Goal: Information Seeking & Learning: Learn about a topic

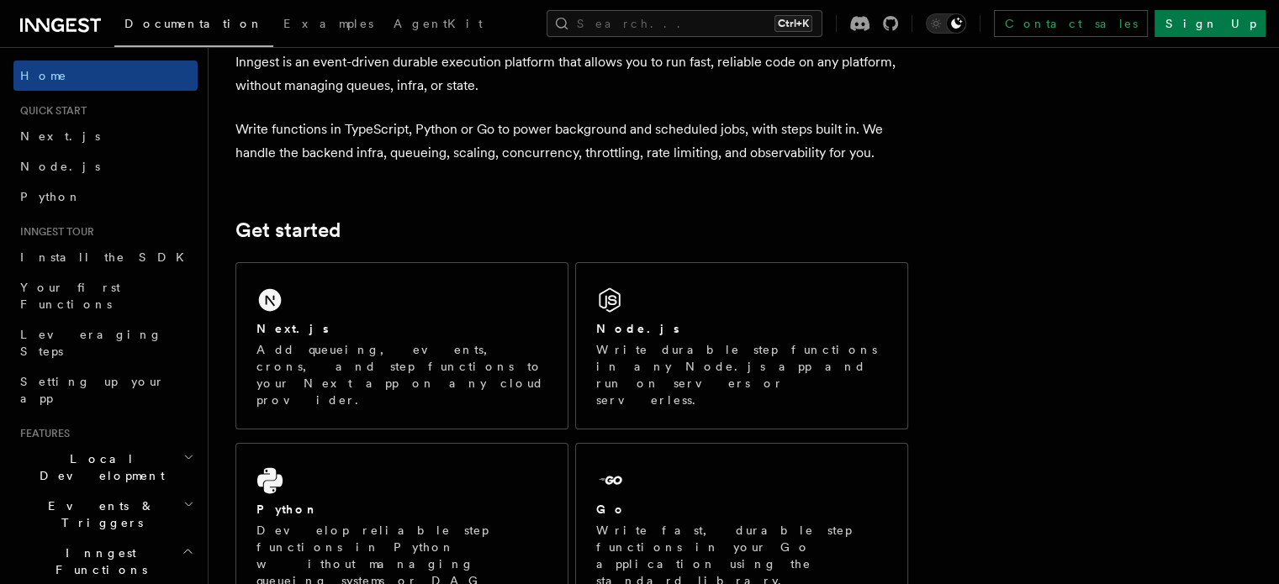
scroll to position [89, 0]
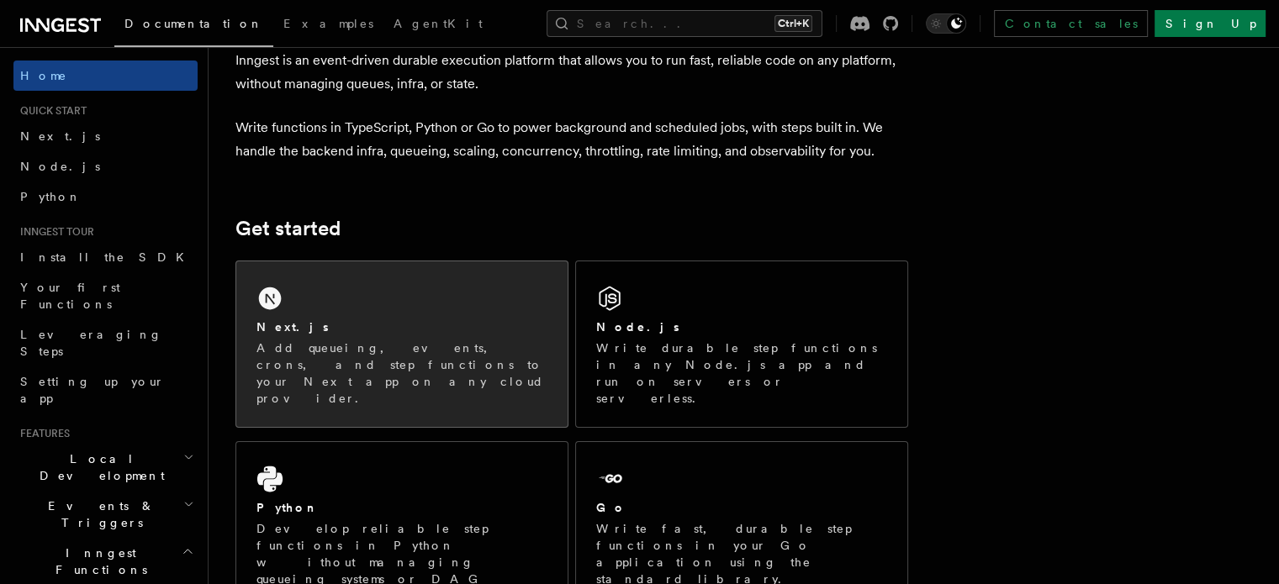
click at [393, 275] on div "Next.js Add queueing, events, crons, and step functions to your Next app on any…" at bounding box center [401, 344] width 331 height 166
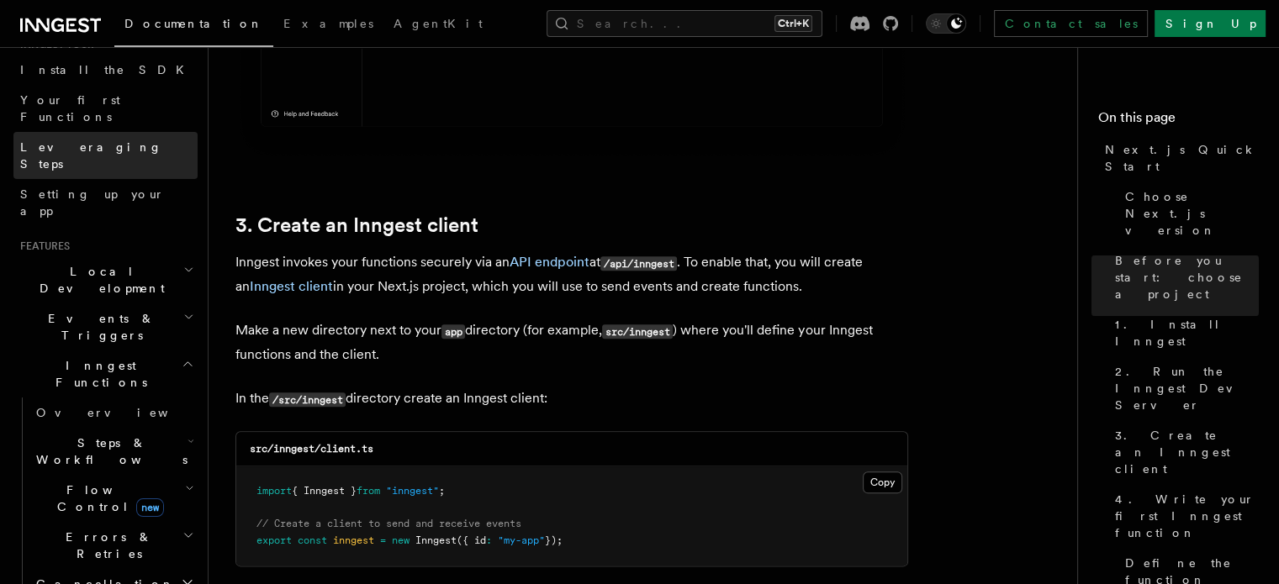
scroll to position [194, 0]
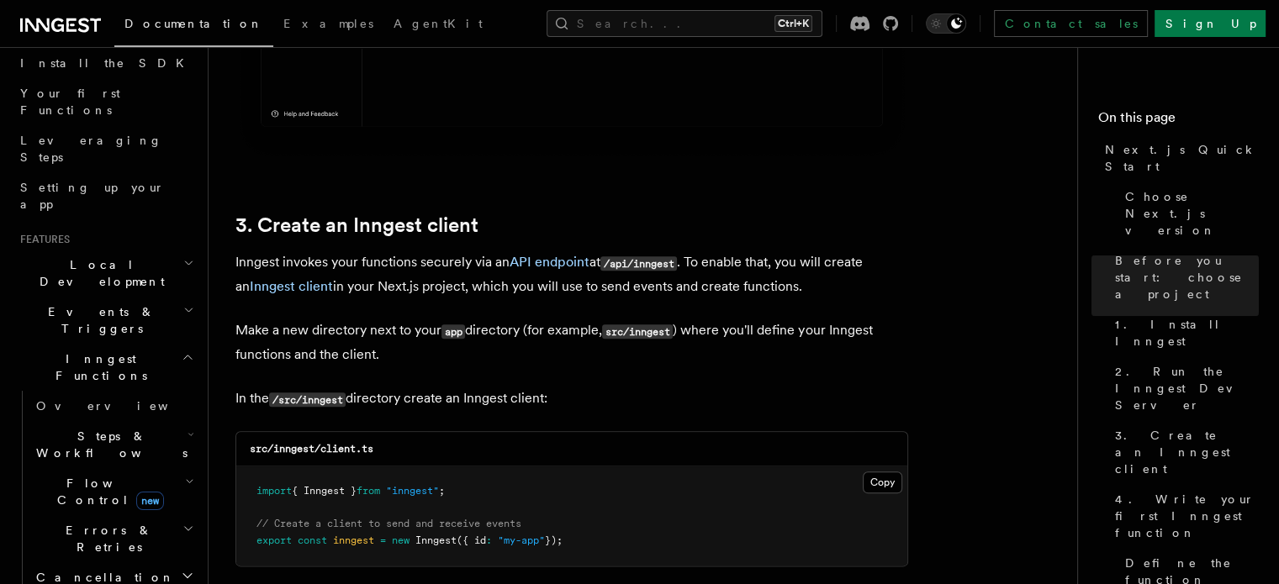
click at [165, 297] on h2 "Events & Triggers" at bounding box center [105, 320] width 184 height 47
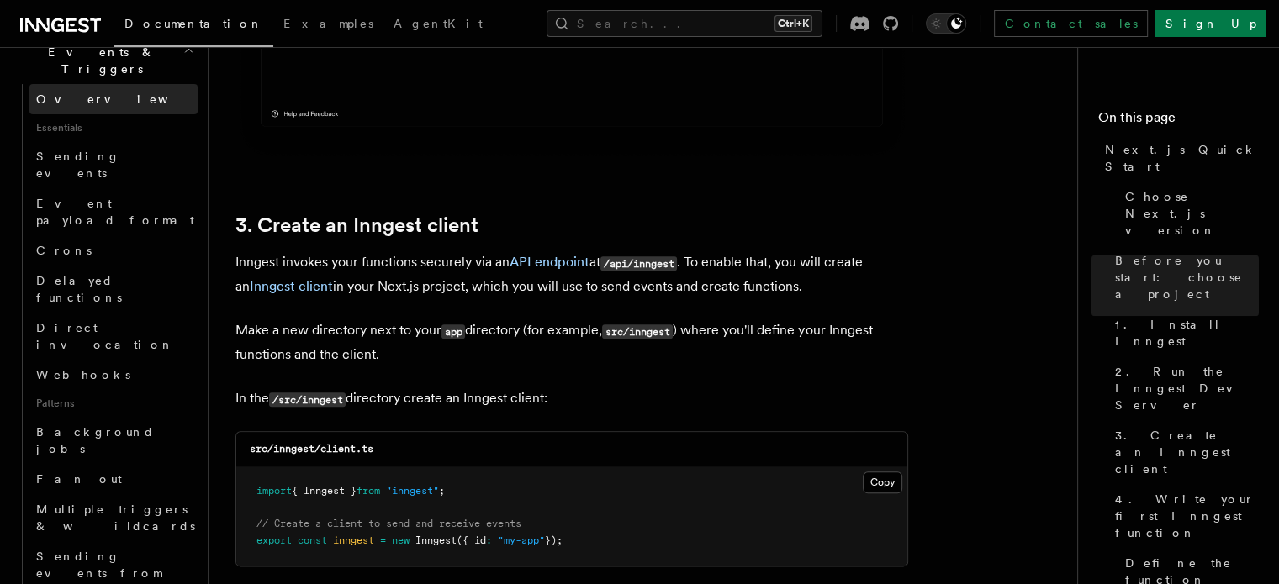
scroll to position [457, 0]
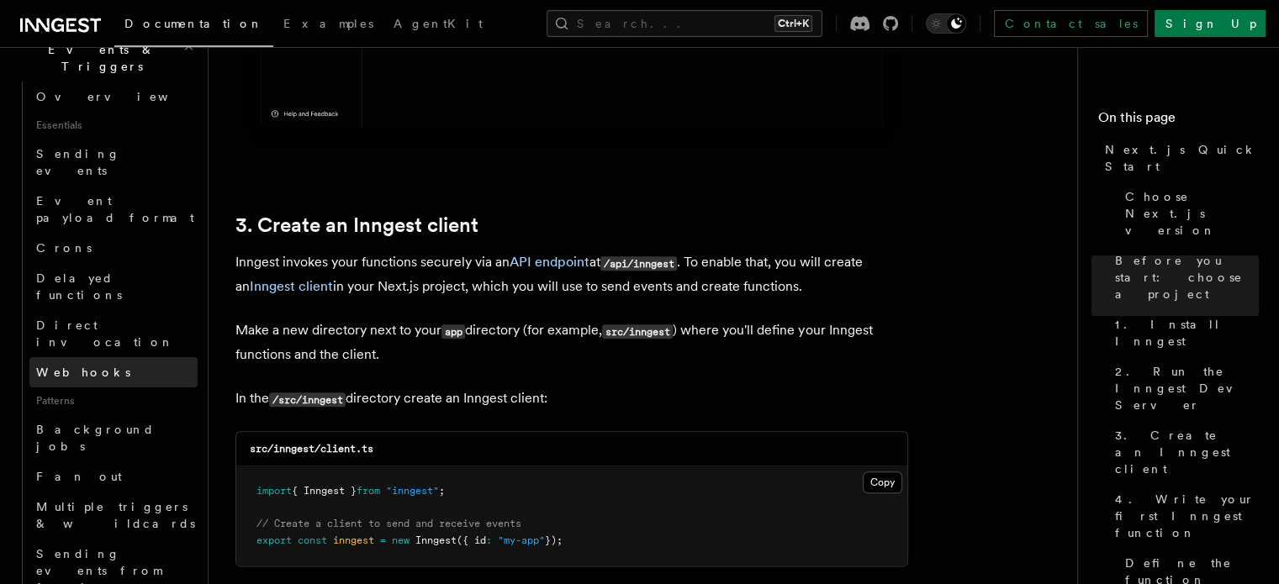
click at [109, 357] on link "Webhooks" at bounding box center [113, 372] width 168 height 30
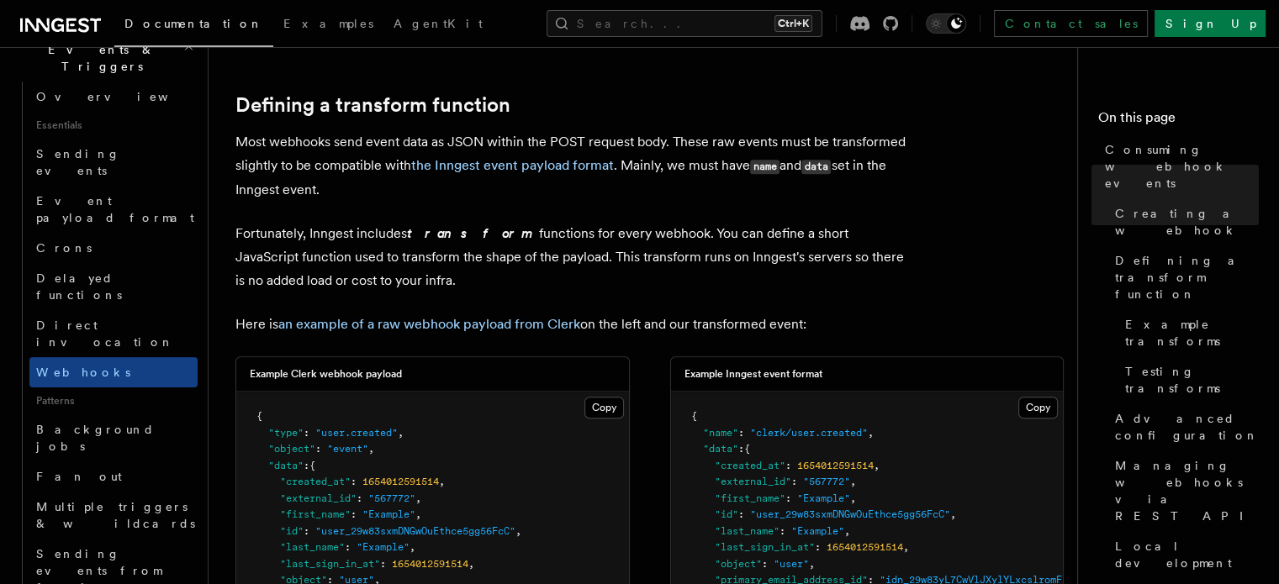
scroll to position [1143, 0]
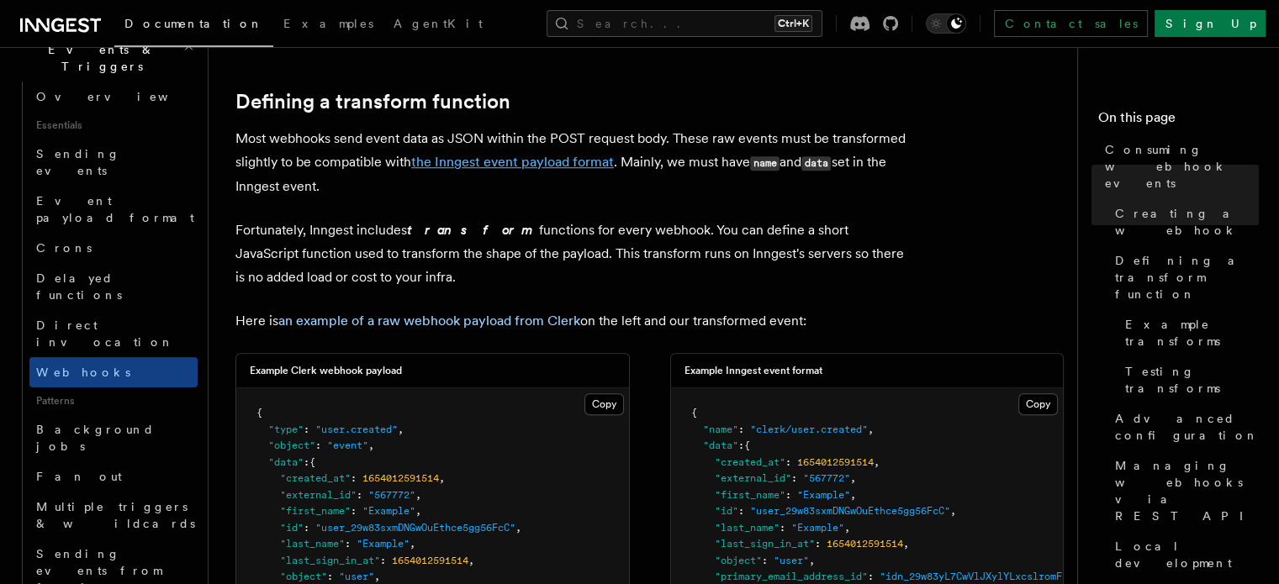
click at [461, 165] on link "the Inngest event payload format" at bounding box center [512, 162] width 203 height 16
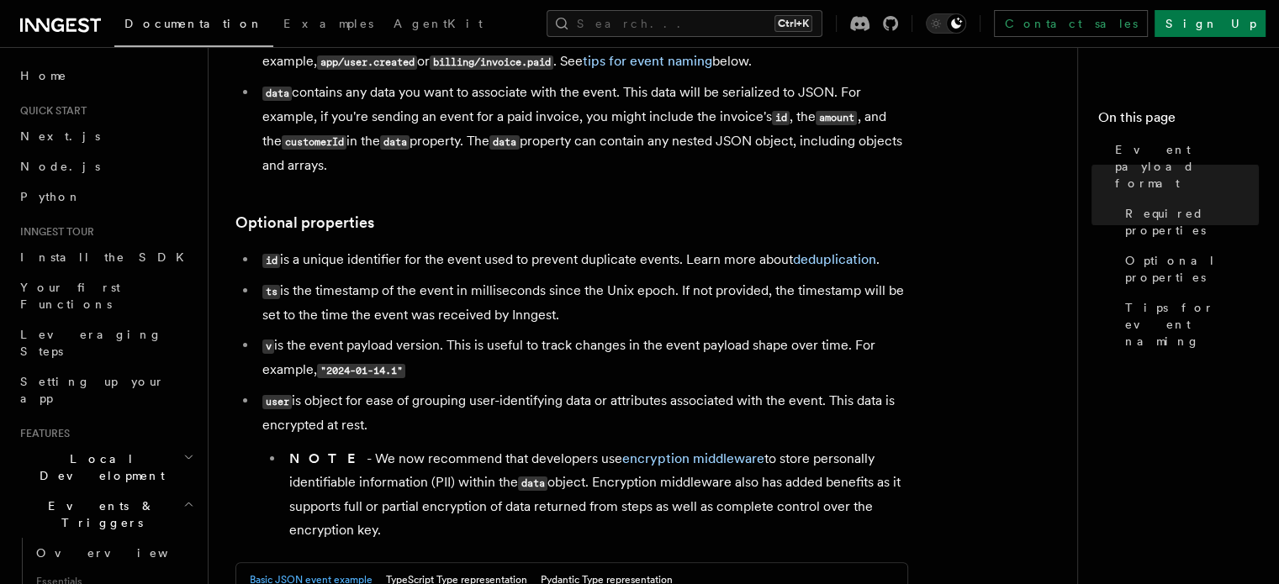
scroll to position [256, 0]
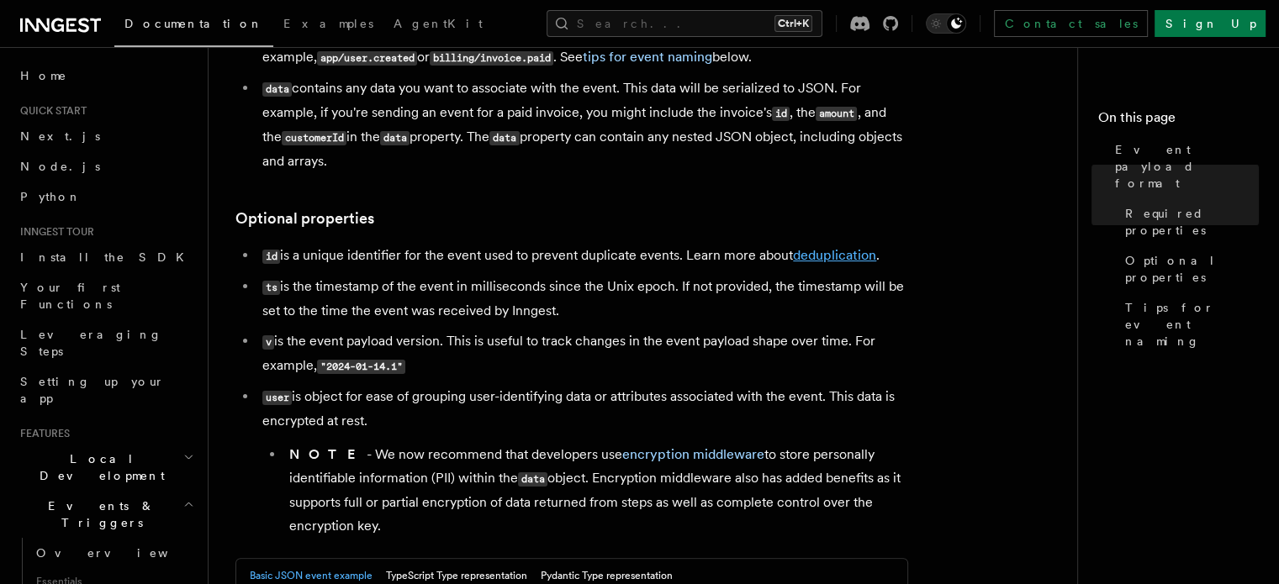
click at [806, 256] on link "deduplication" at bounding box center [834, 255] width 83 height 16
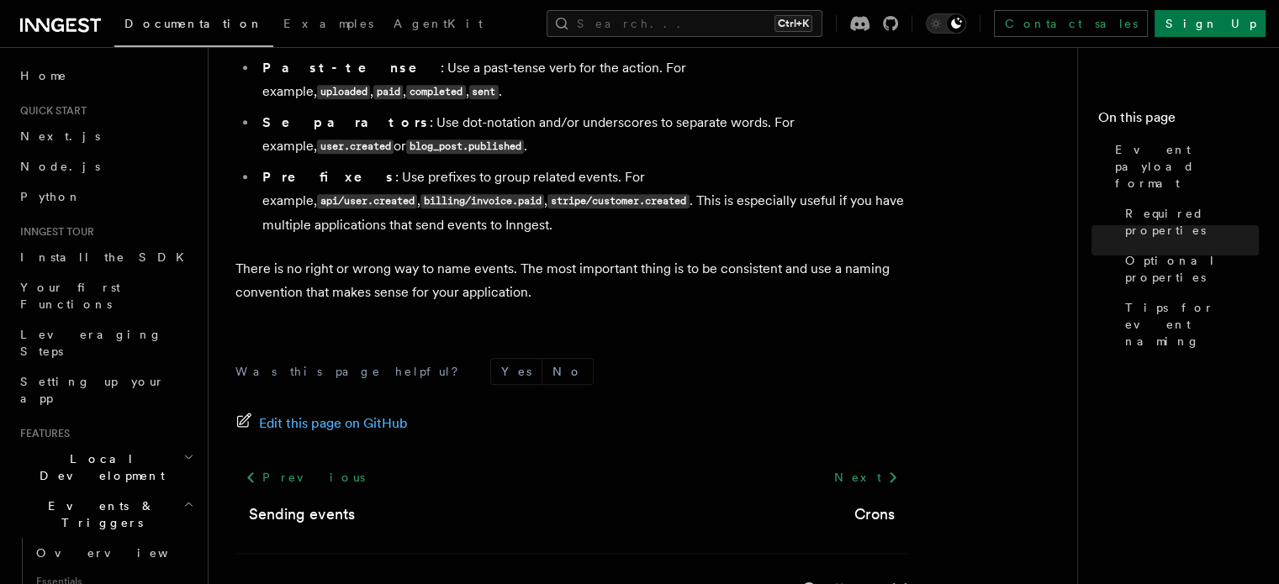
scroll to position [1306, 0]
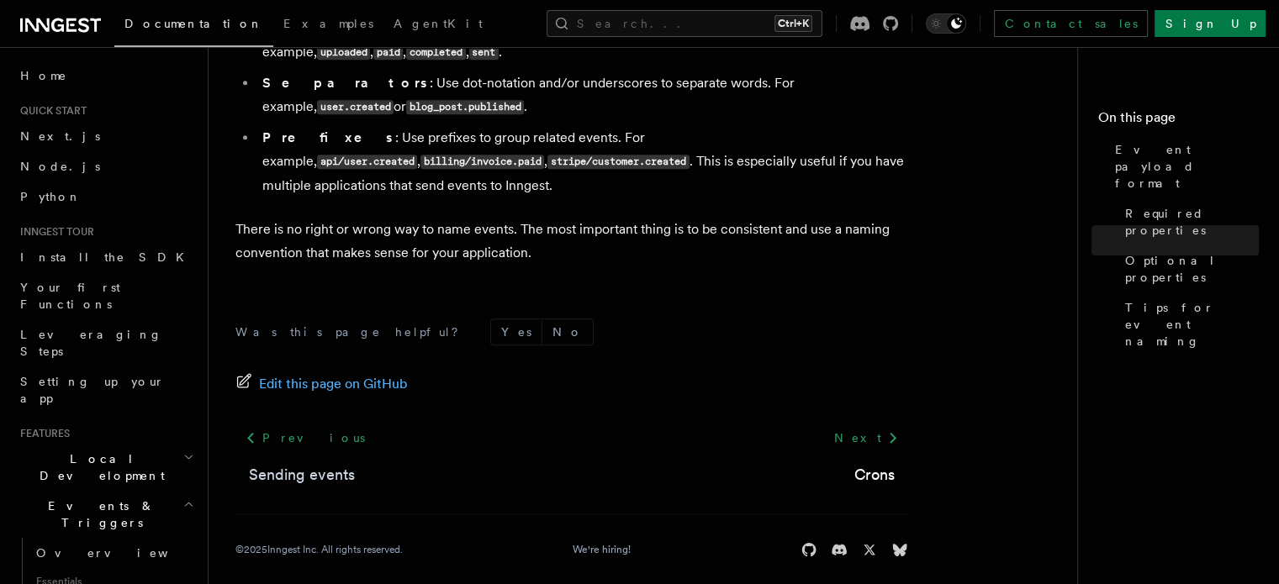
click at [331, 463] on link "Sending events" at bounding box center [302, 475] width 106 height 24
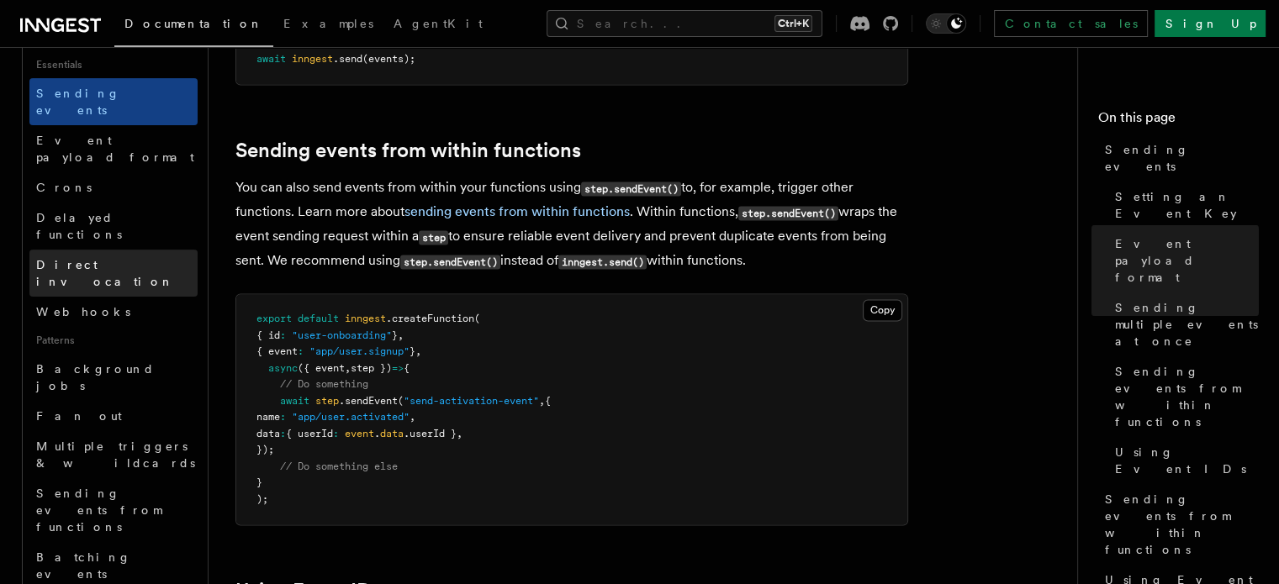
scroll to position [518, 0]
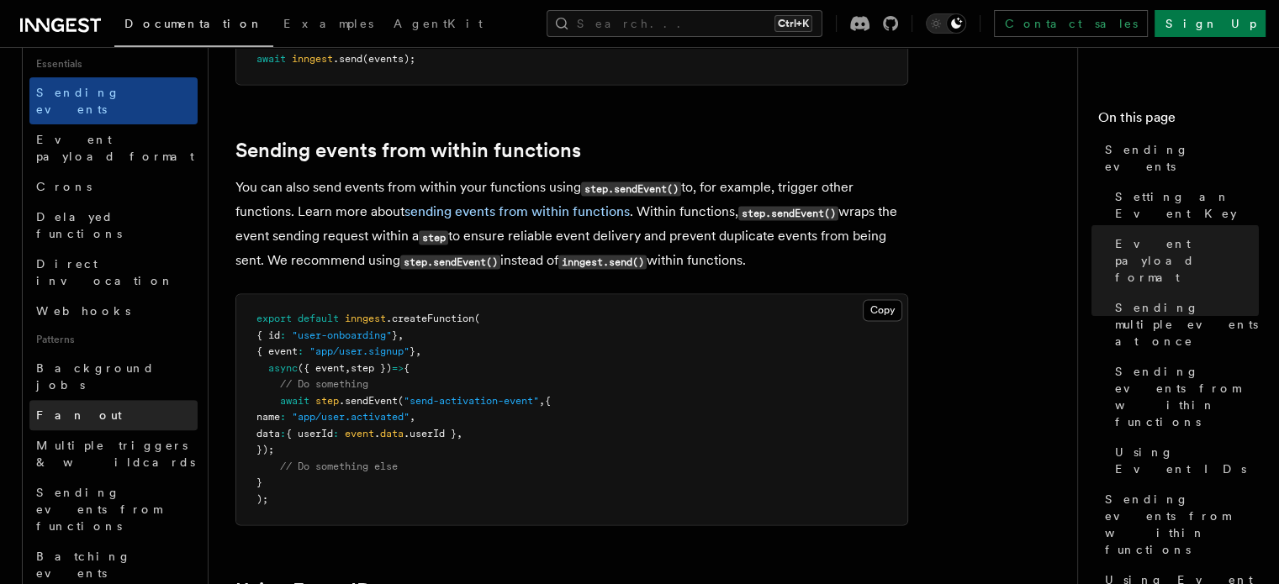
click at [121, 400] on link "Fan out" at bounding box center [113, 415] width 168 height 30
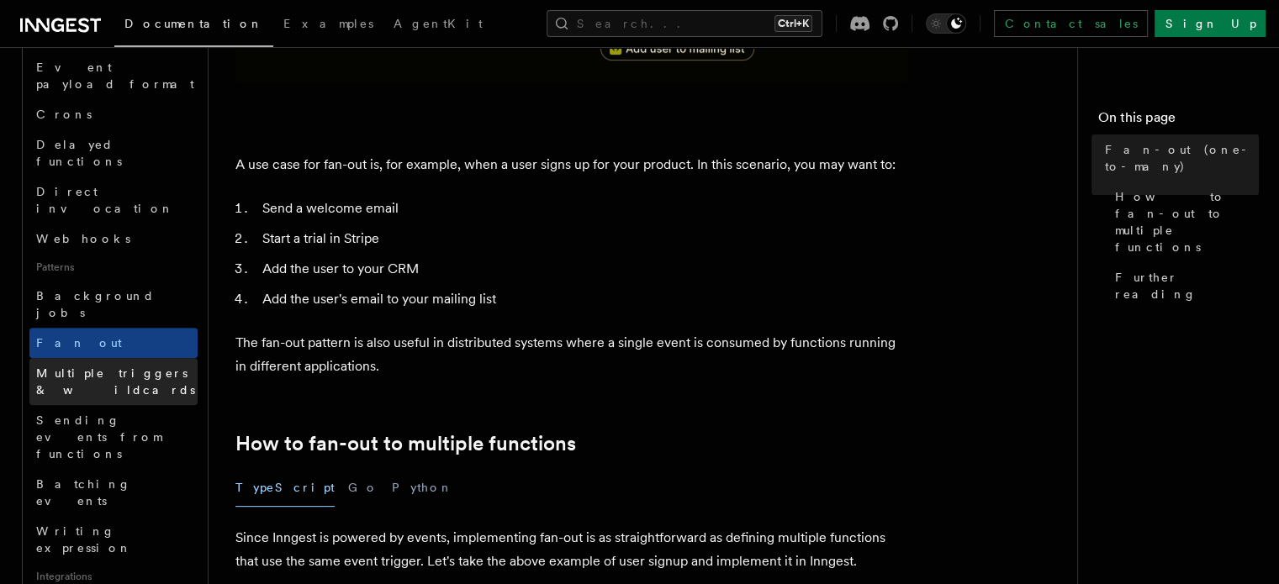
scroll to position [601, 0]
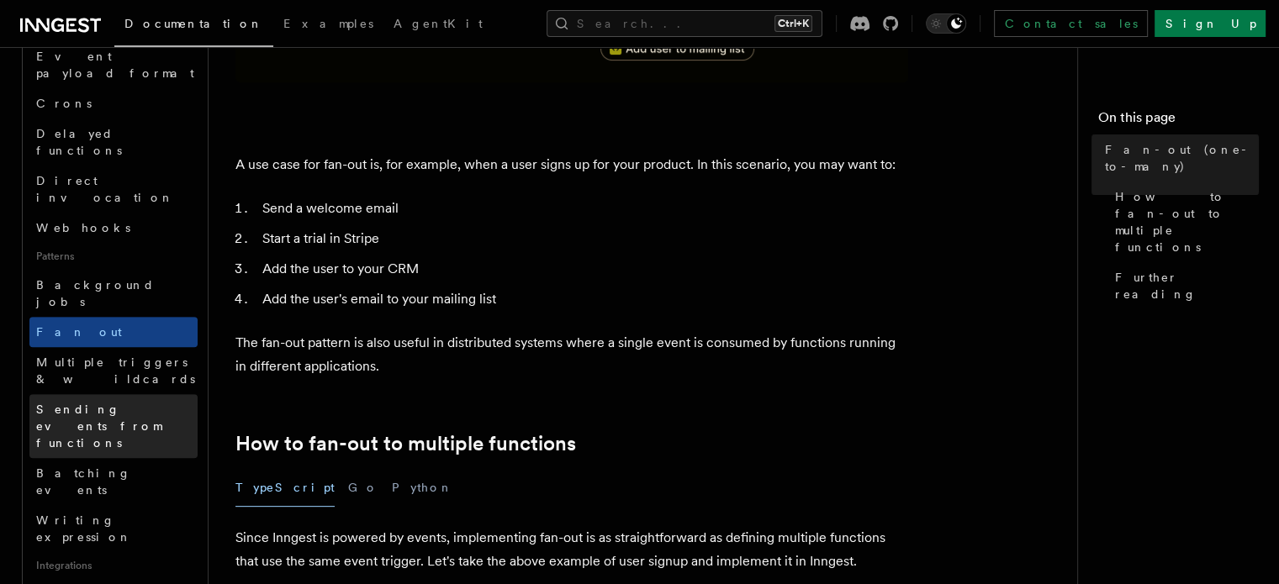
click at [121, 401] on span "Sending events from functions" at bounding box center [116, 426] width 161 height 50
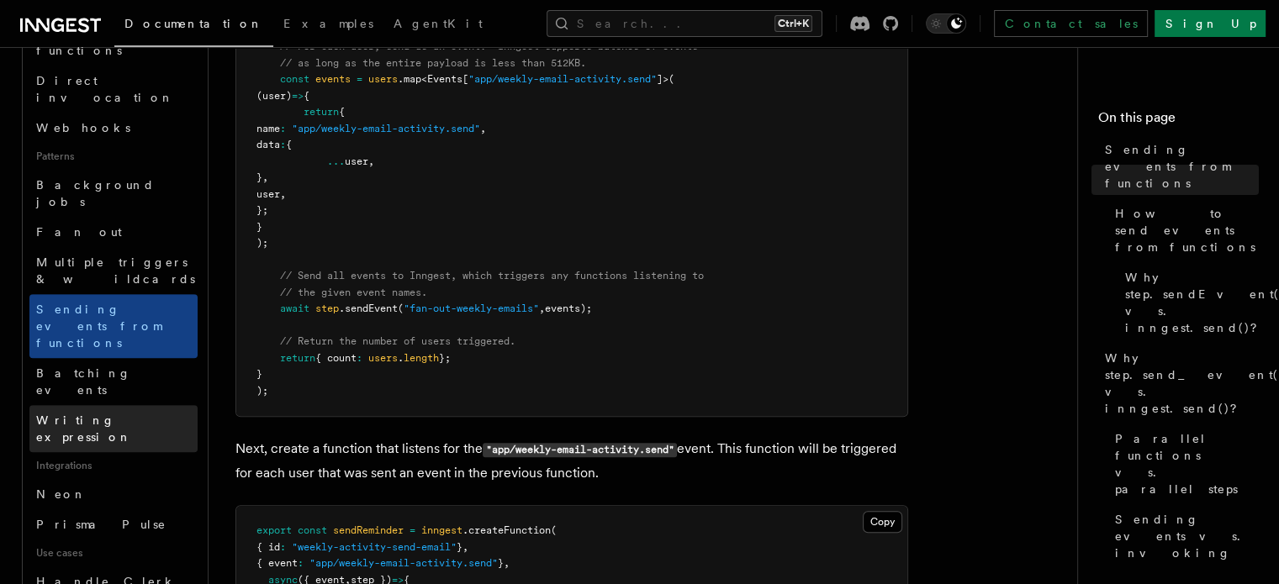
scroll to position [702, 0]
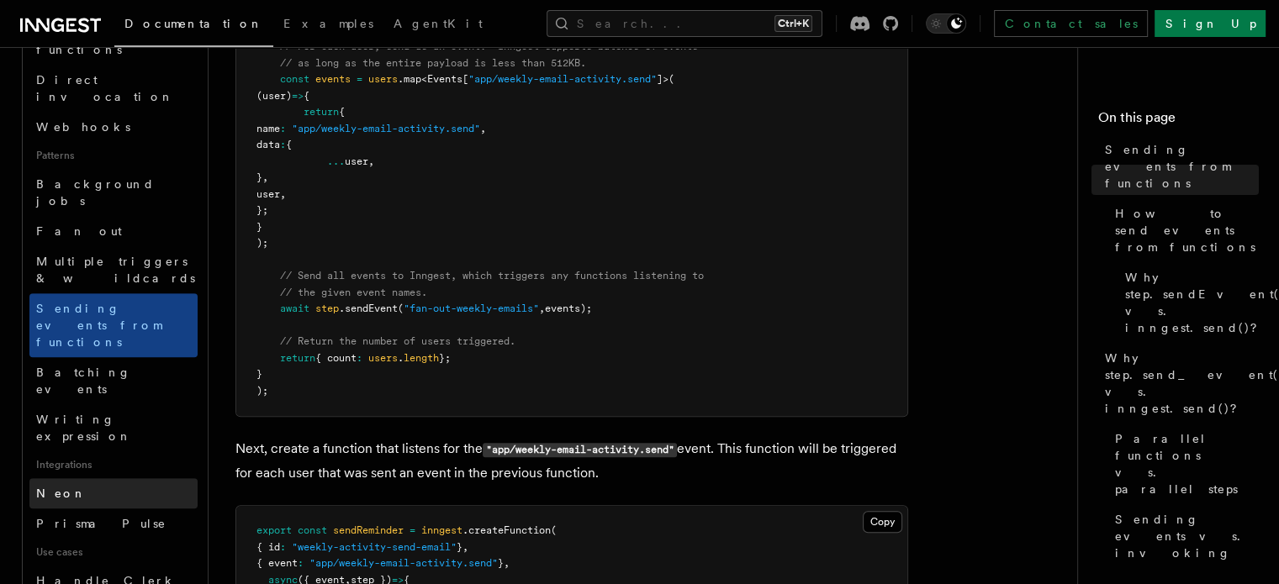
click at [121, 478] on link "Neon" at bounding box center [113, 493] width 168 height 30
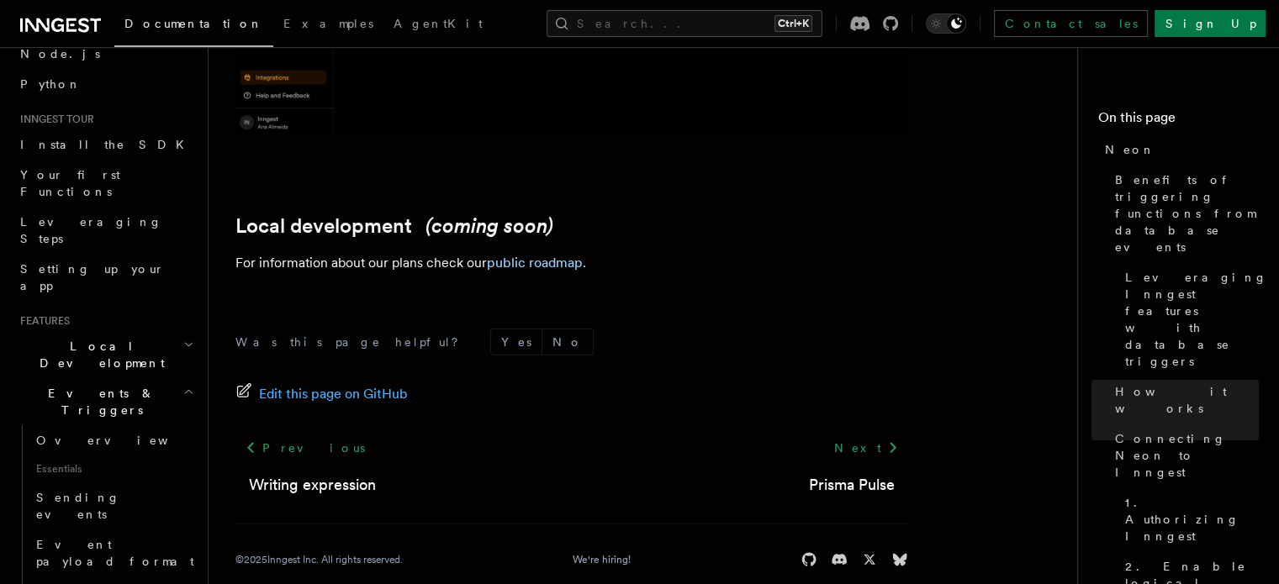
scroll to position [114, 0]
click at [92, 378] on h2 "Events & Triggers" at bounding box center [105, 401] width 184 height 47
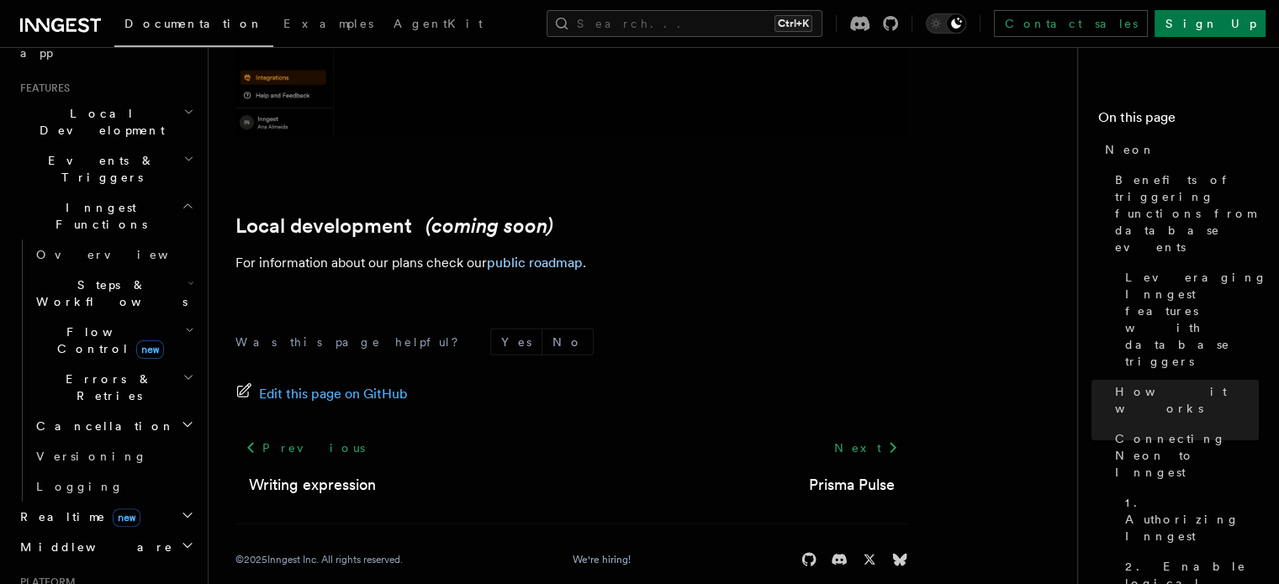
scroll to position [353, 0]
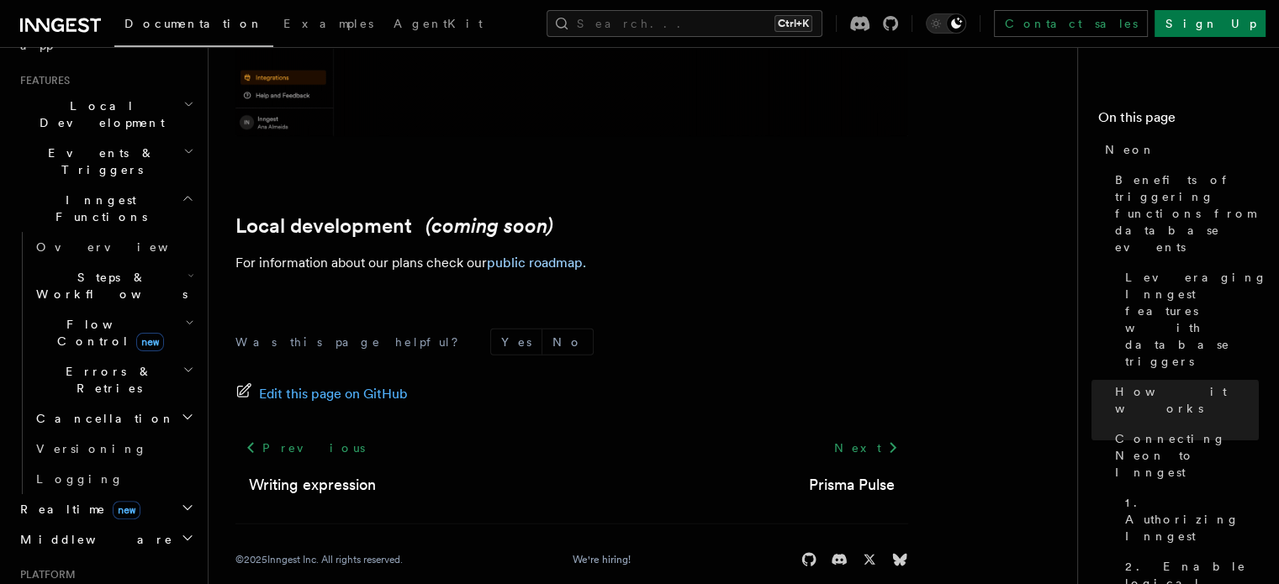
click at [81, 316] on span "Flow Control new" at bounding box center [107, 333] width 156 height 34
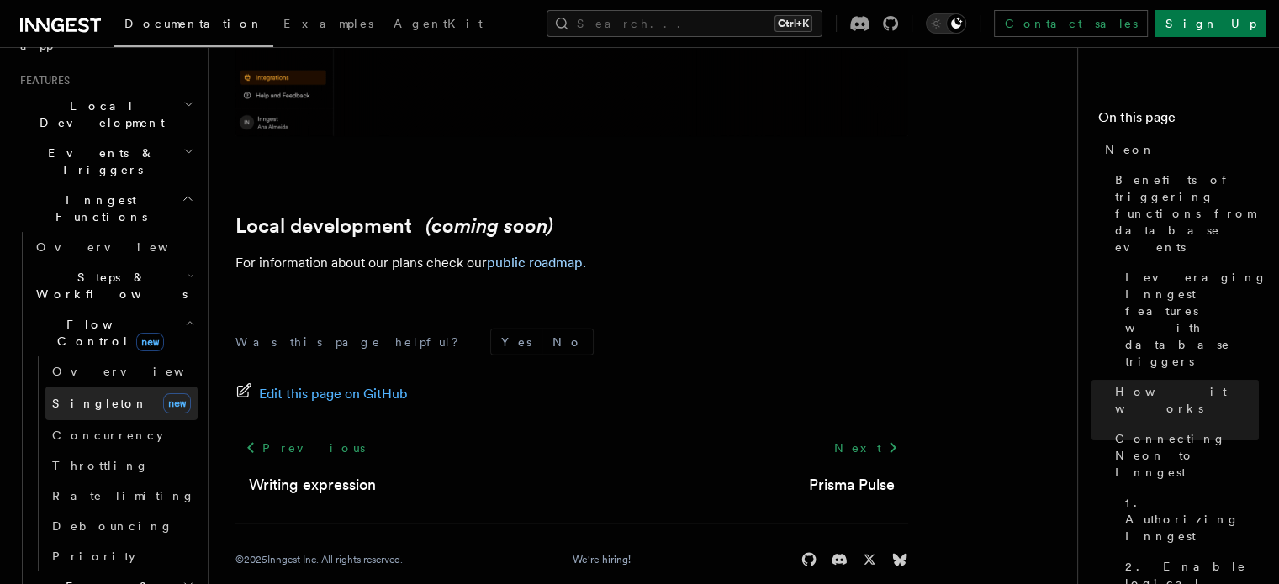
click at [93, 387] on link "[PERSON_NAME] new" at bounding box center [121, 404] width 152 height 34
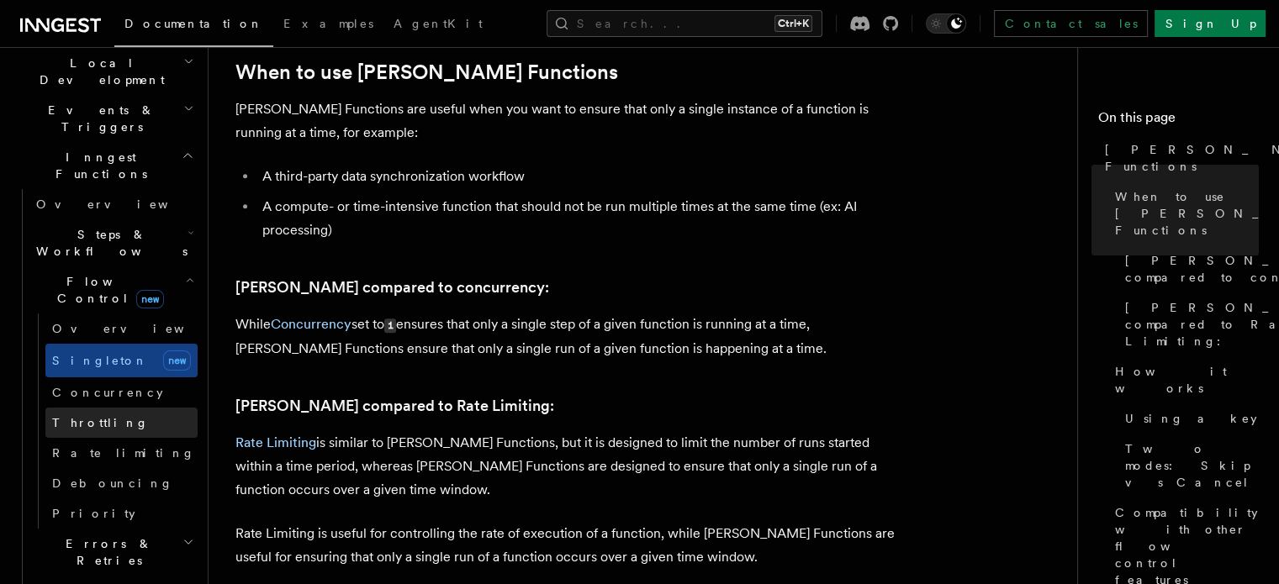
scroll to position [380, 0]
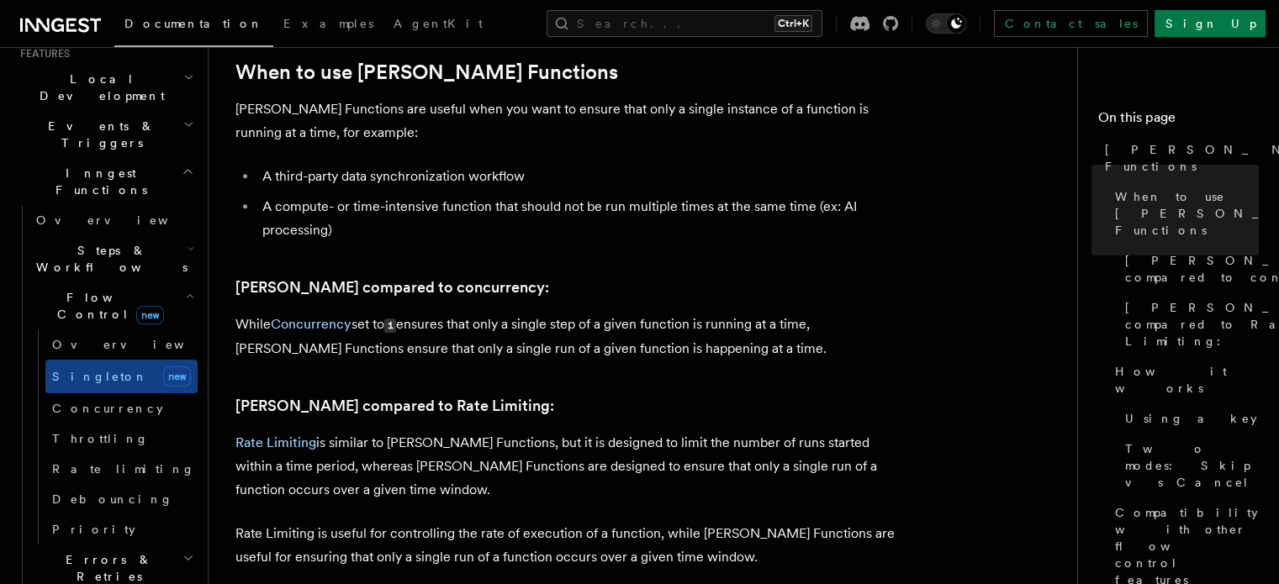
click at [86, 289] on span "Flow Control new" at bounding box center [107, 306] width 156 height 34
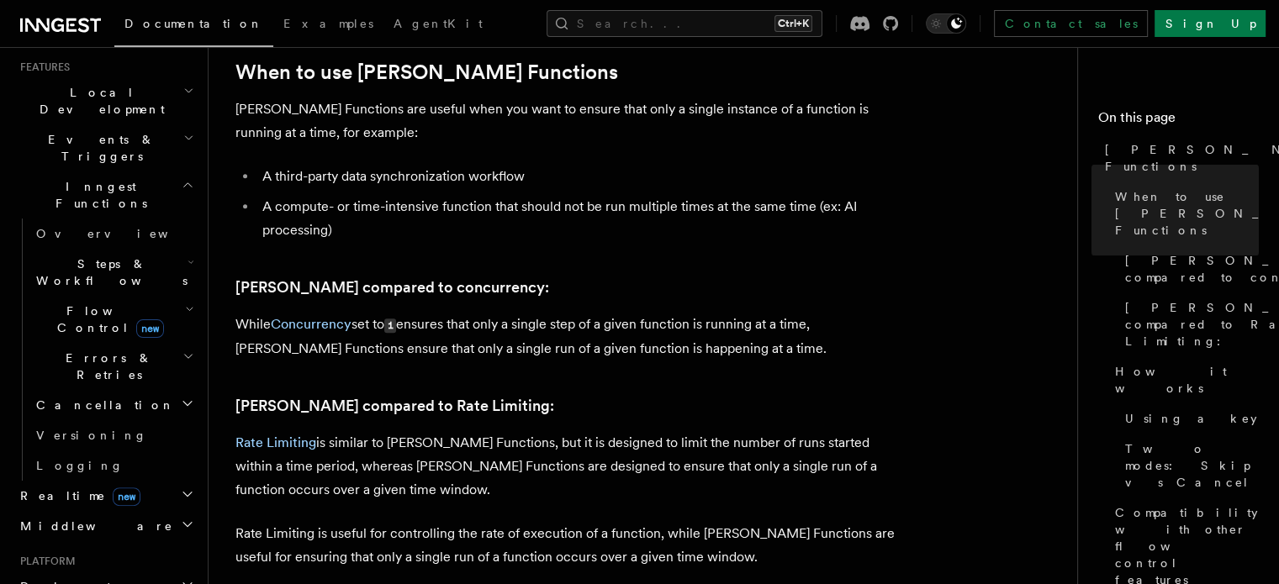
scroll to position [353, 0]
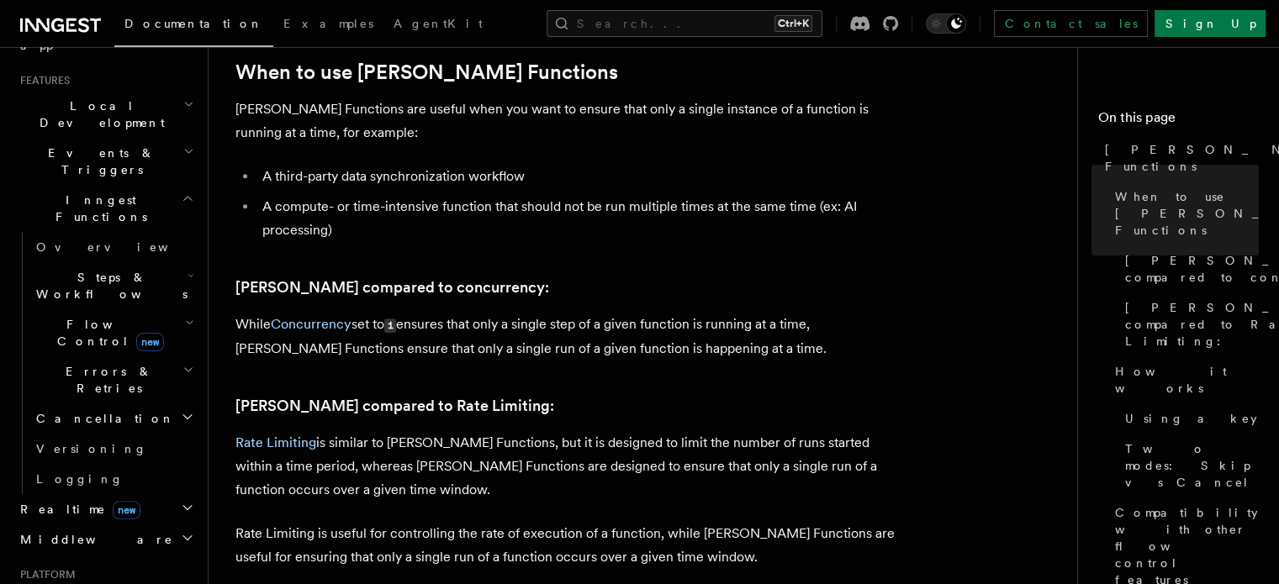
click at [43, 192] on span "Inngest Functions" at bounding box center [97, 209] width 168 height 34
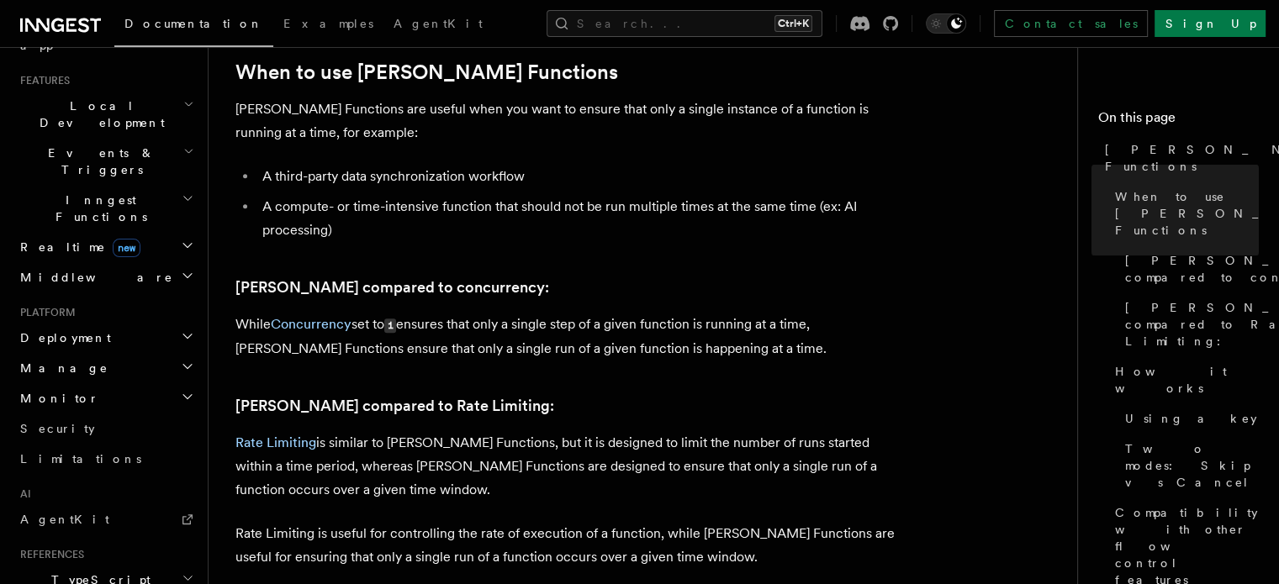
click at [47, 239] on span "Realtime new" at bounding box center [76, 247] width 127 height 17
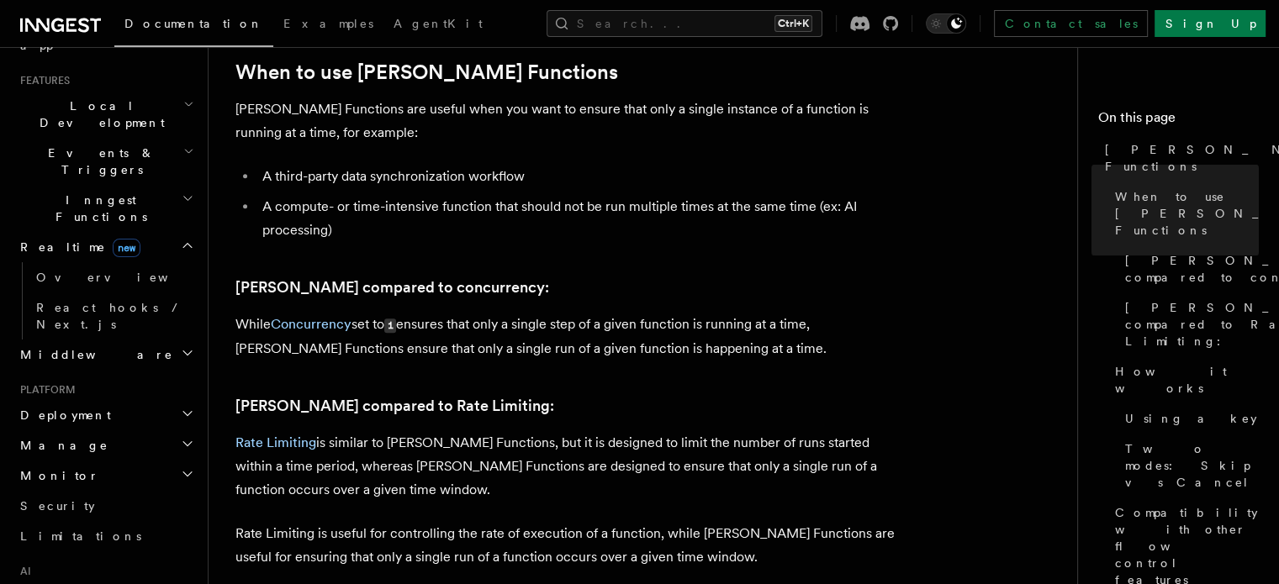
click at [47, 239] on span "Realtime new" at bounding box center [76, 247] width 127 height 17
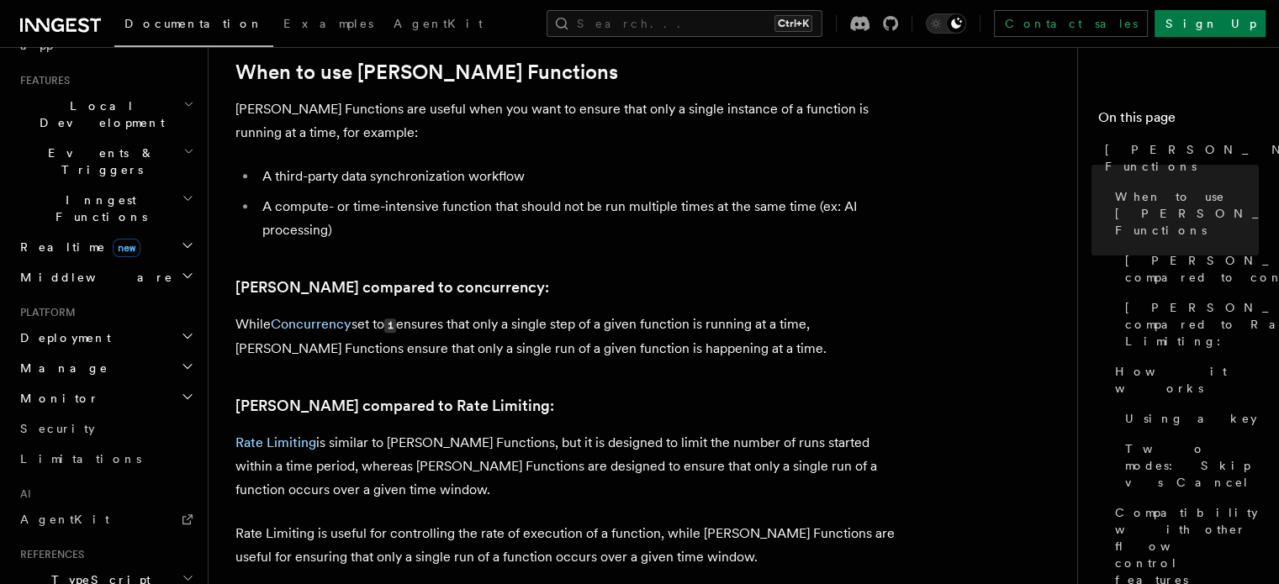
click at [47, 239] on span "Realtime new" at bounding box center [76, 247] width 127 height 17
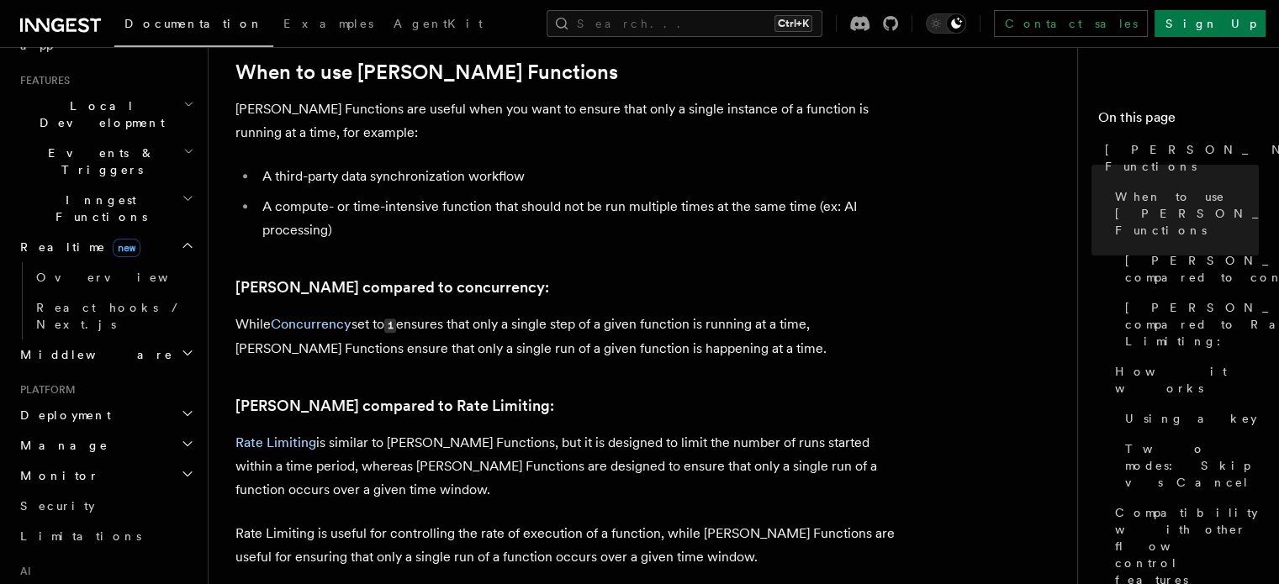
click at [47, 239] on span "Realtime new" at bounding box center [76, 247] width 127 height 17
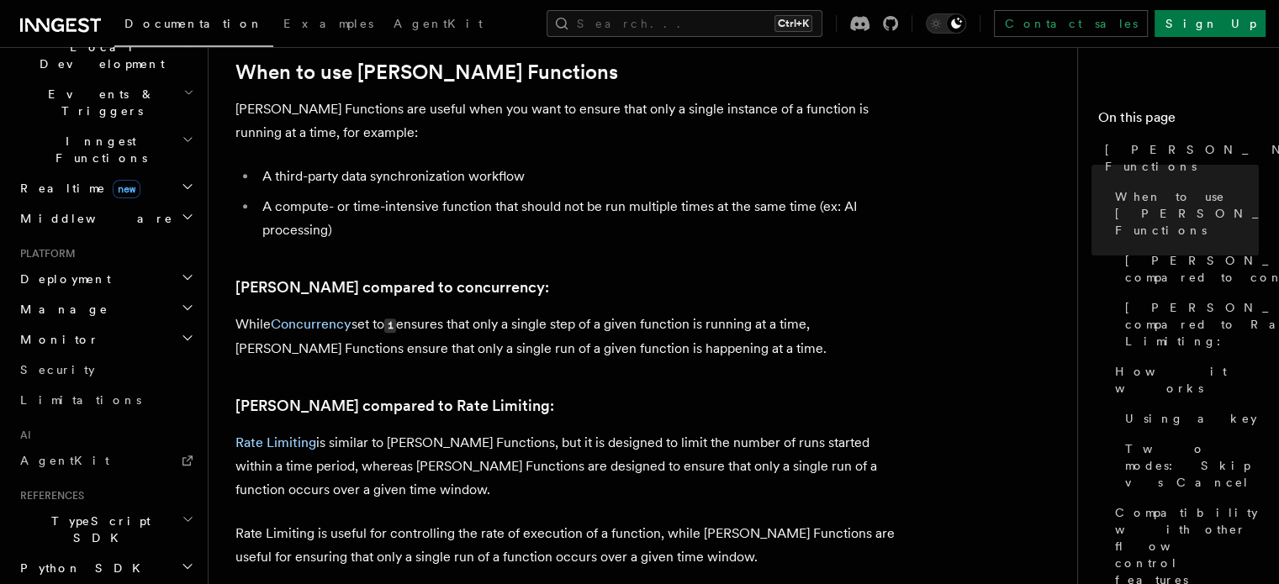
scroll to position [413, 0]
click at [40, 179] on span "Realtime new" at bounding box center [76, 187] width 127 height 17
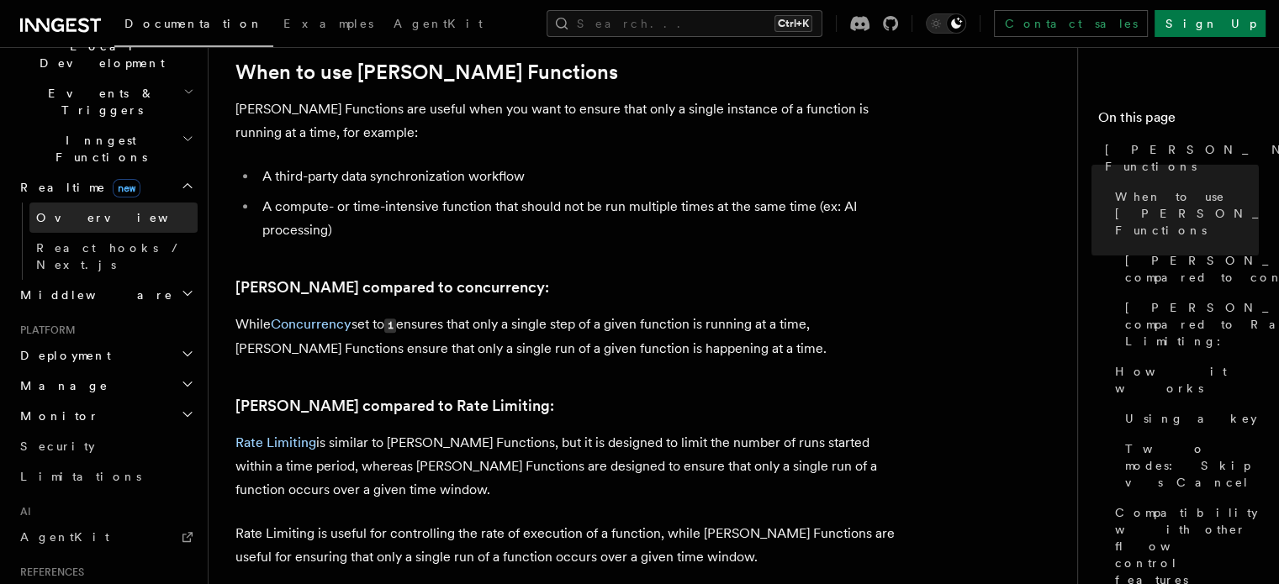
click at [52, 211] on span "Overview" at bounding box center [122, 217] width 173 height 13
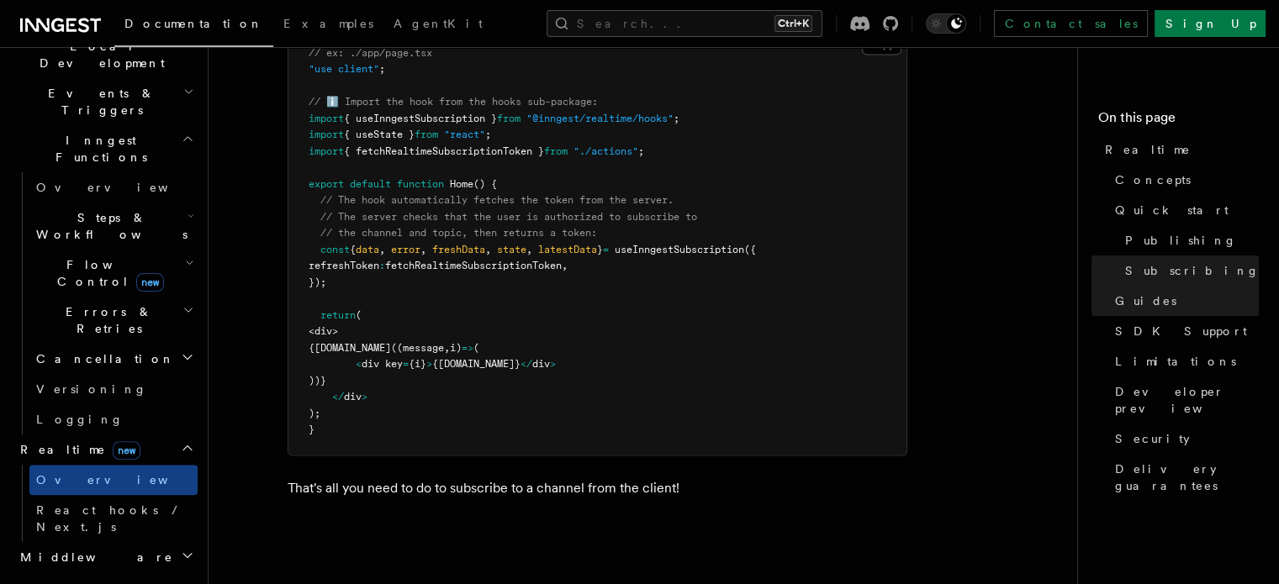
scroll to position [3245, 0]
click at [77, 495] on link "React hooks / Next.js" at bounding box center [113, 518] width 168 height 47
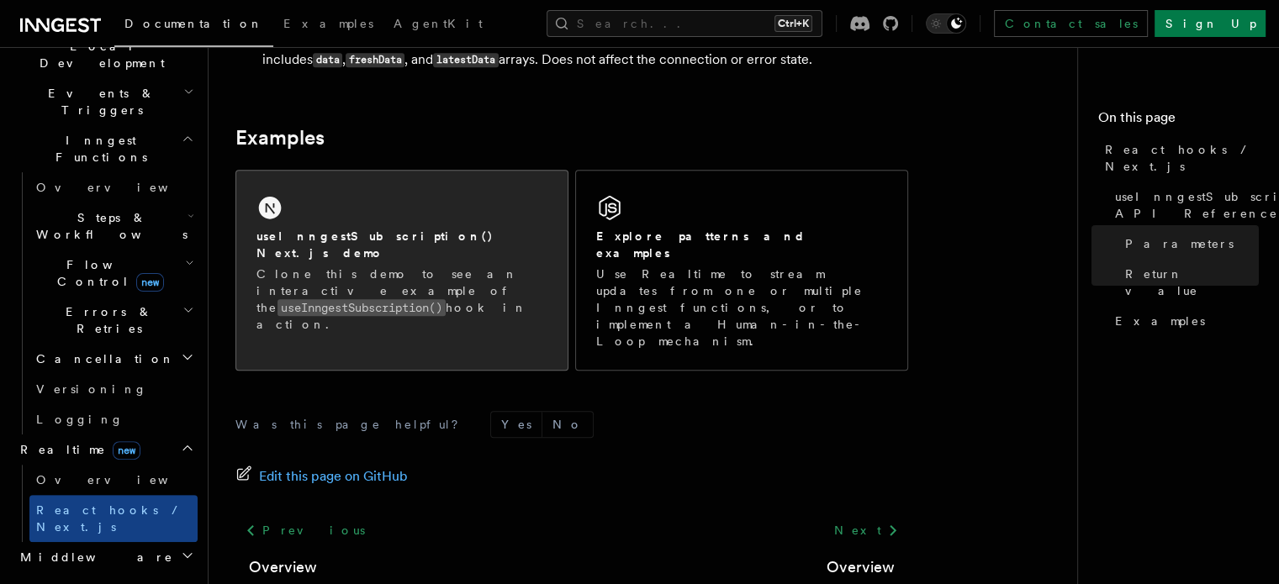
scroll to position [1730, 0]
click at [376, 289] on div "useInngestSubscription() Next.js demo Clone this demo to see an interactive exa…" at bounding box center [401, 260] width 331 height 182
